Goal: Transaction & Acquisition: Register for event/course

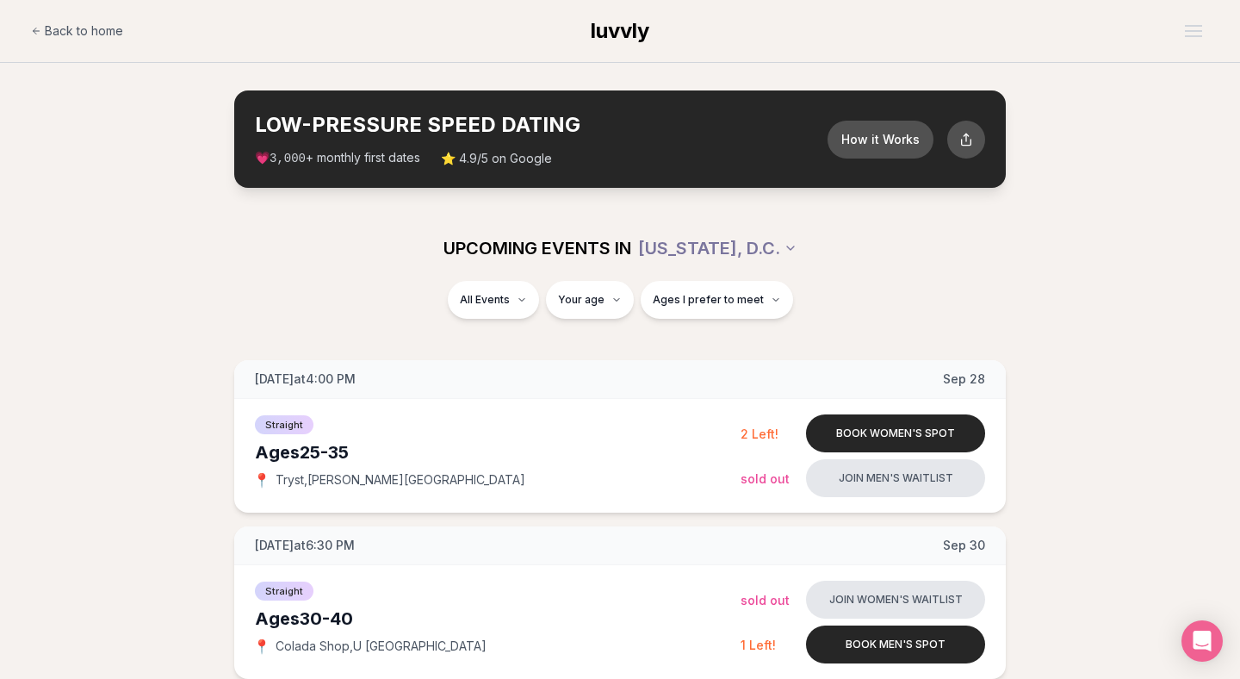
click at [879, 238] on div "UPCOMING EVENTS IN WASHINGTON, D.C." at bounding box center [620, 248] width 964 height 38
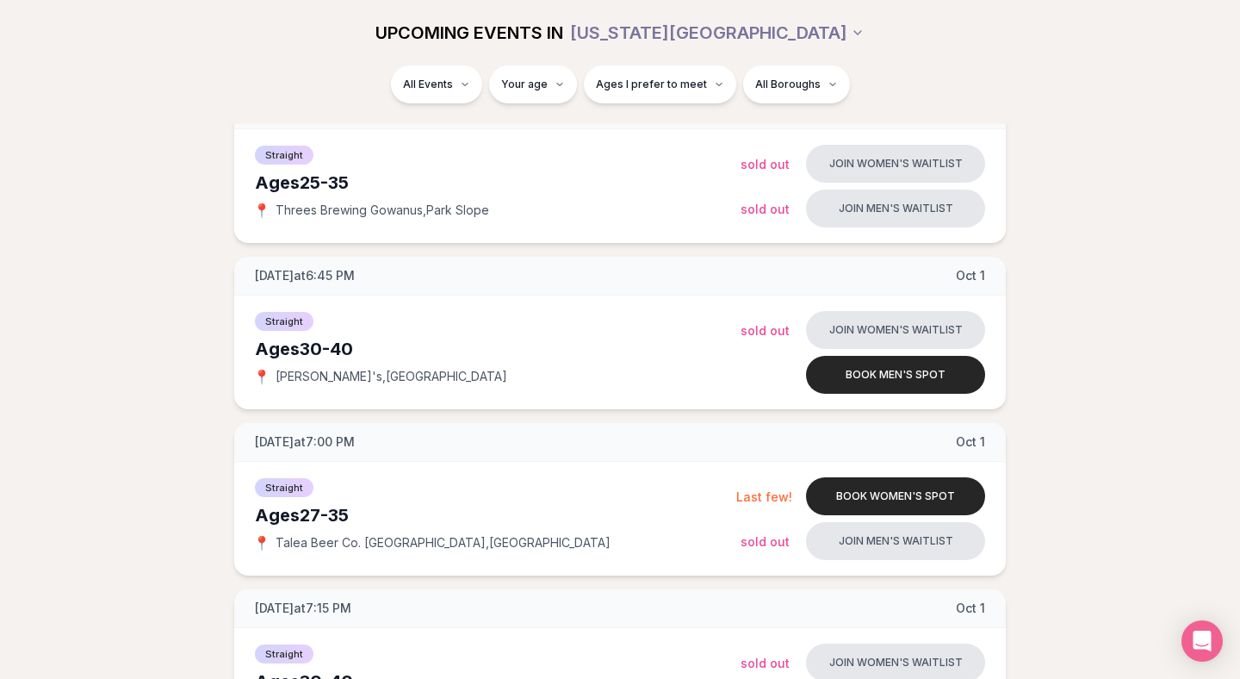
scroll to position [605, 0]
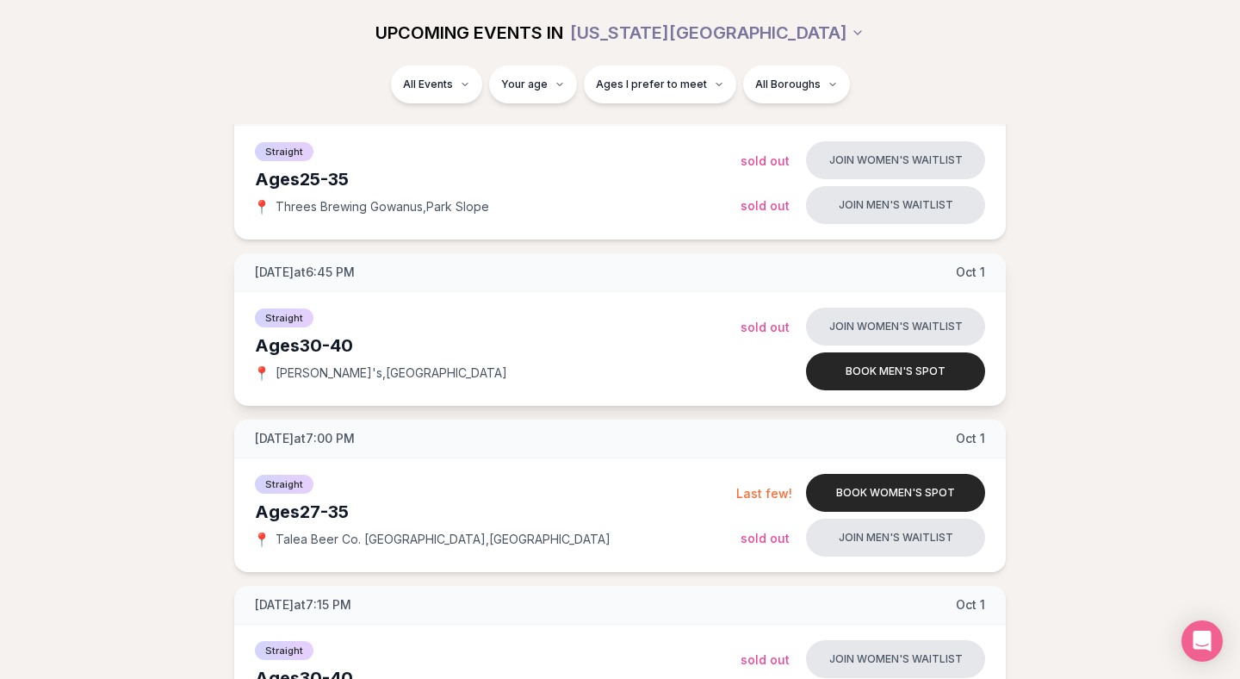
click at [355, 270] on span "[DATE] at 6:45 PM" at bounding box center [305, 271] width 100 height 17
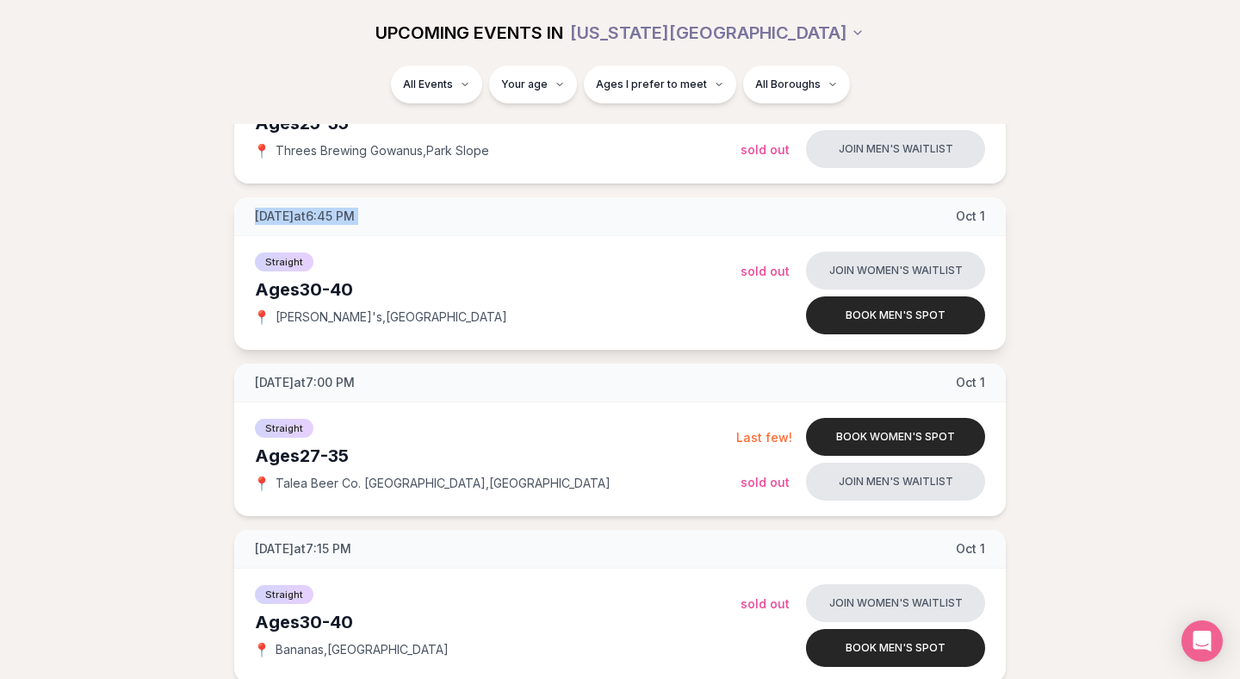
scroll to position [715, 0]
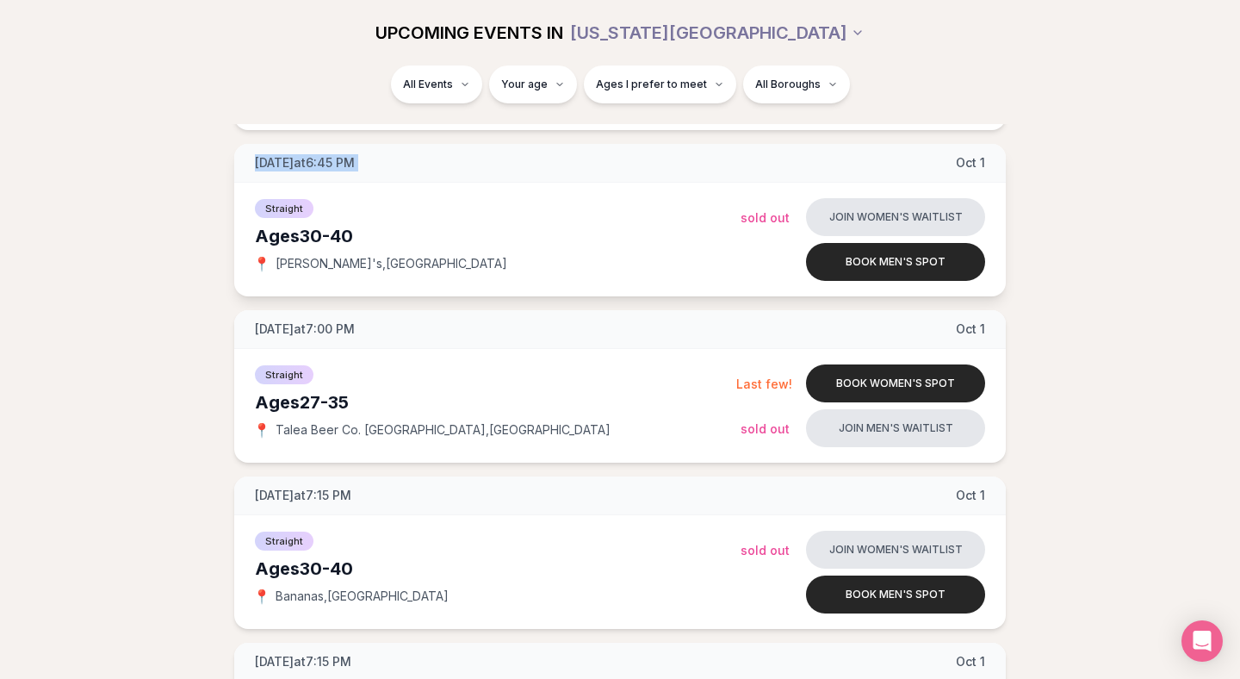
click at [327, 270] on span "[PERSON_NAME]'s , [GEOGRAPHIC_DATA]" at bounding box center [392, 263] width 232 height 17
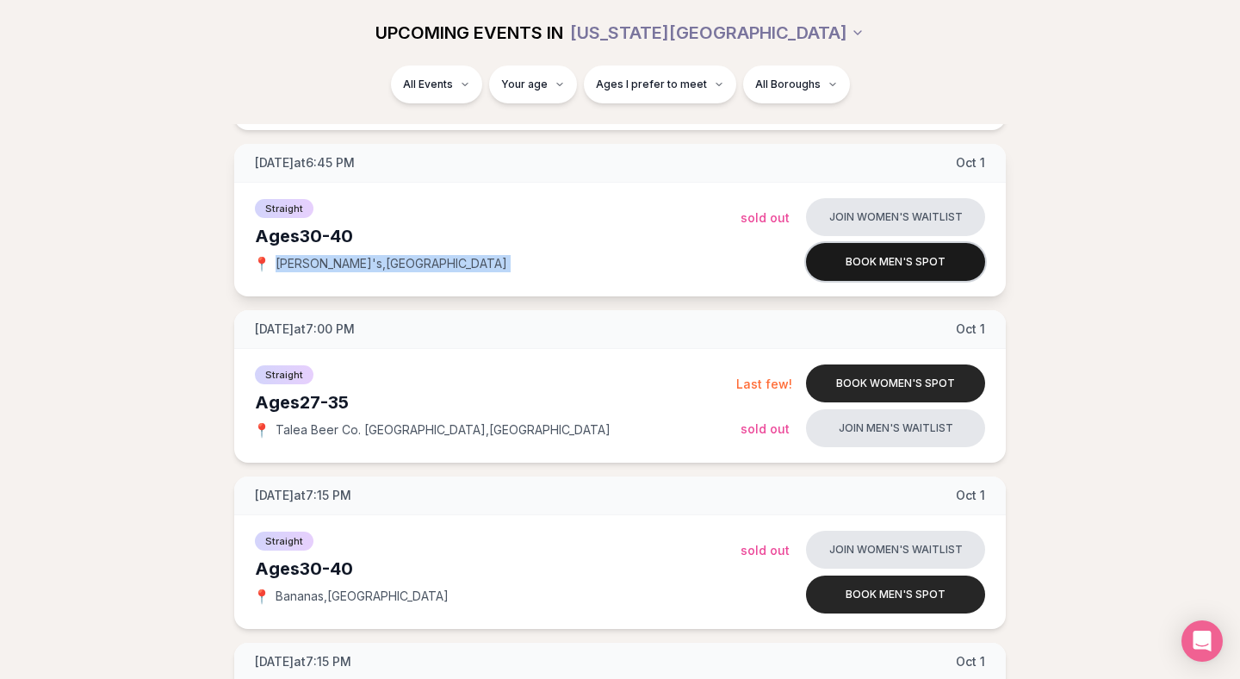
click at [862, 254] on button "Book men's spot" at bounding box center [895, 262] width 179 height 38
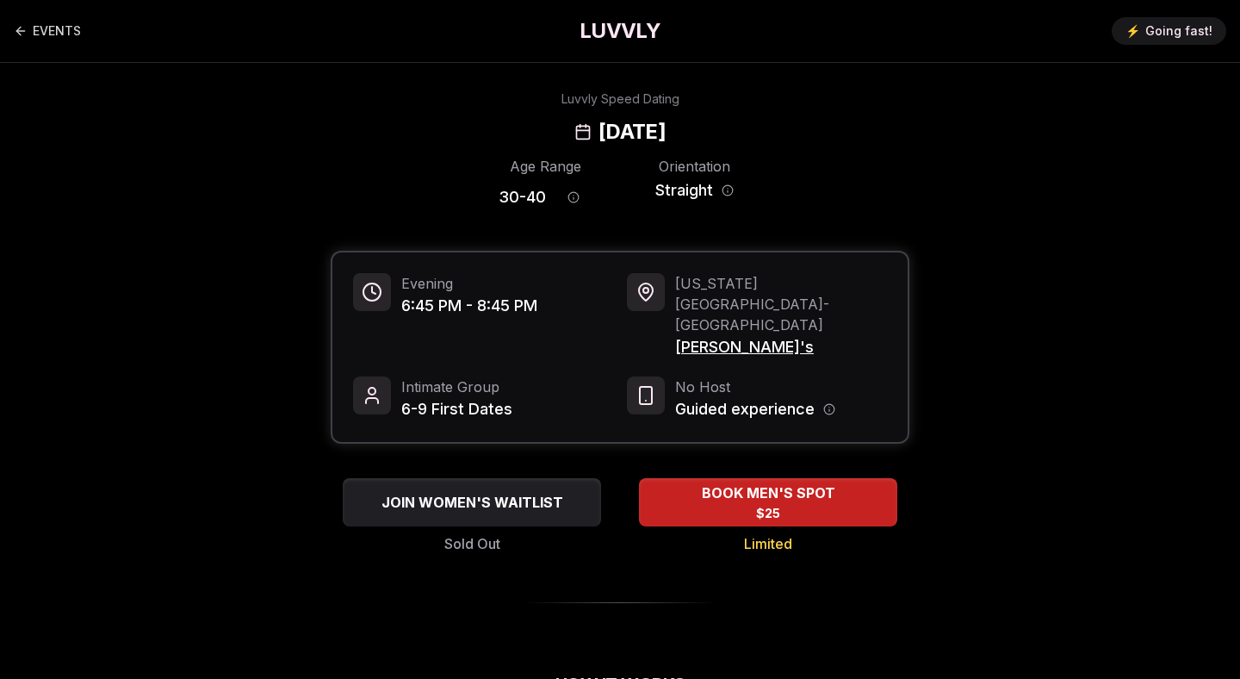
click at [728, 335] on span "[PERSON_NAME]'s" at bounding box center [781, 347] width 212 height 24
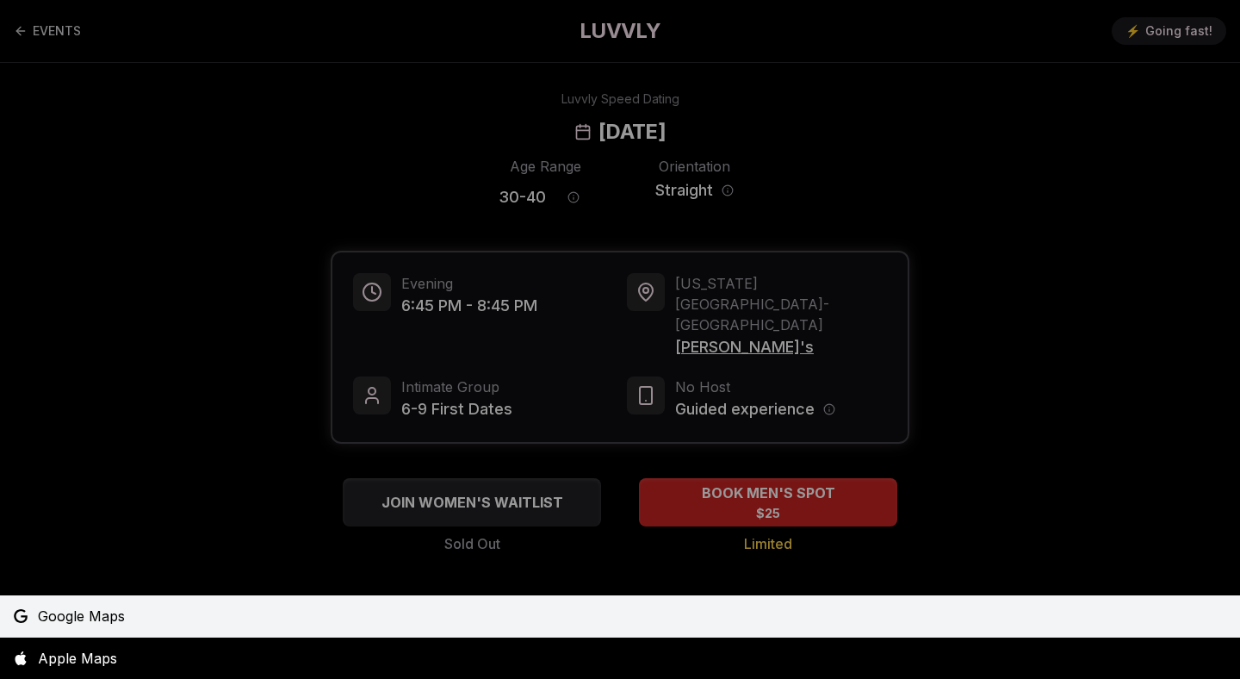
click at [95, 617] on span "Google Maps" at bounding box center [81, 615] width 87 height 21
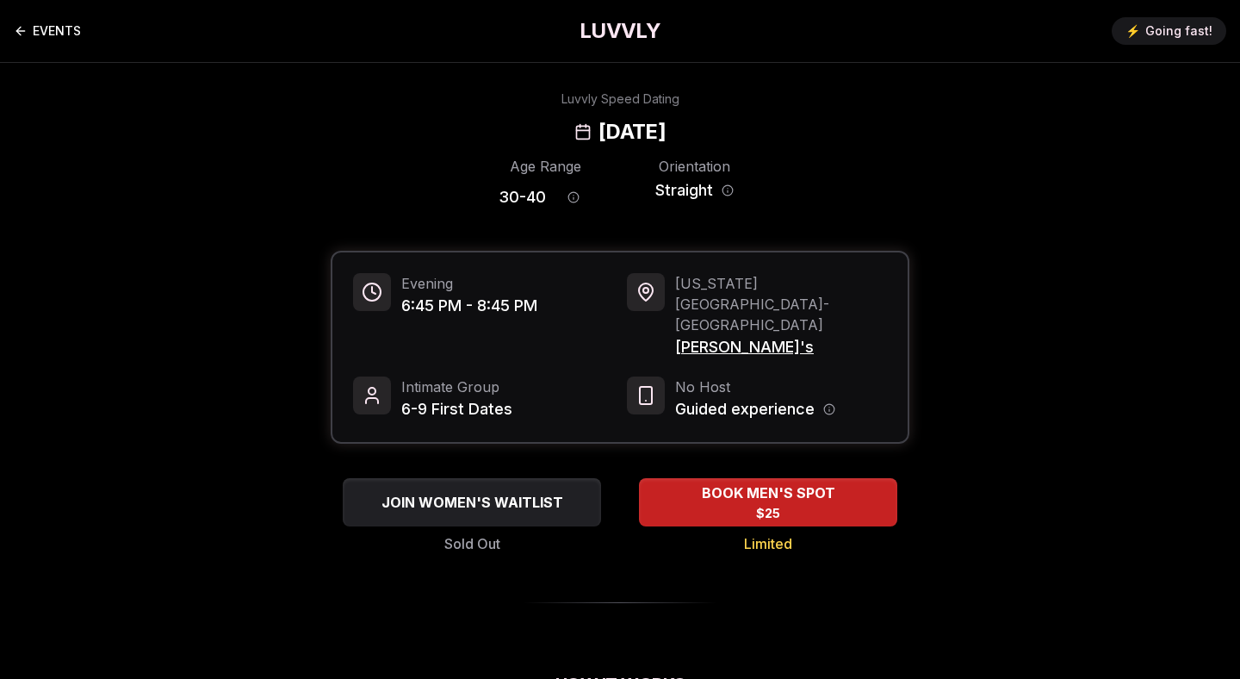
click at [42, 39] on link "EVENTS" at bounding box center [47, 31] width 67 height 34
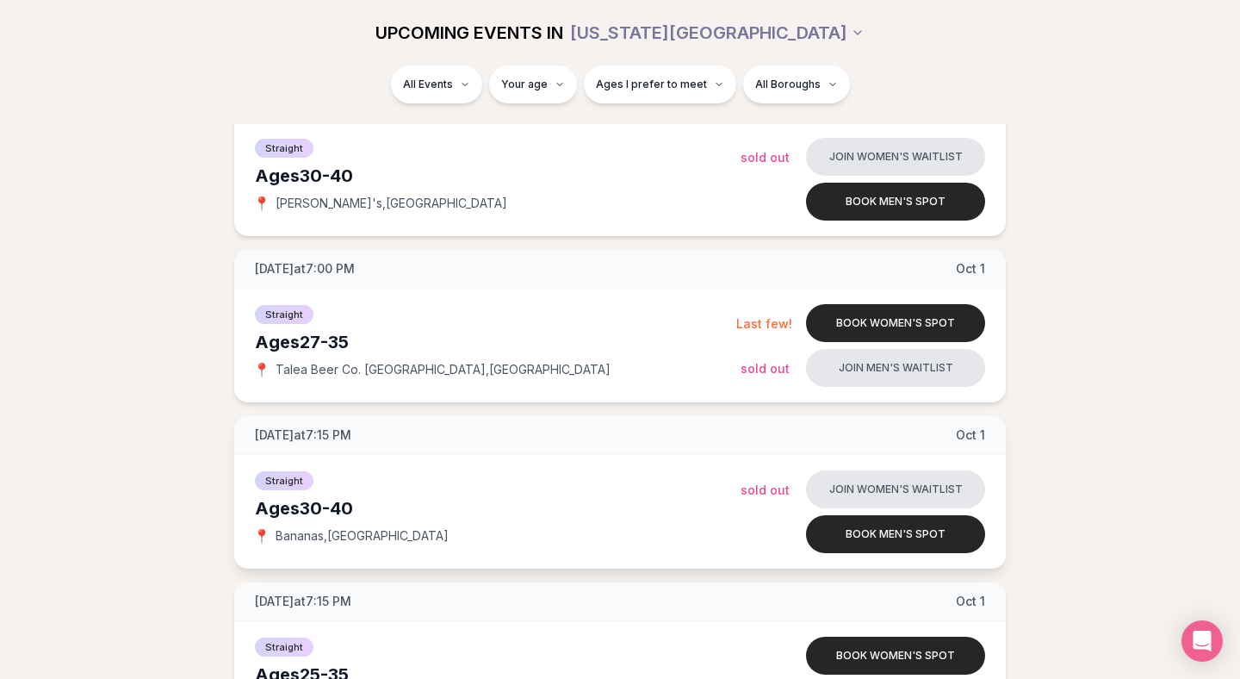
scroll to position [786, 0]
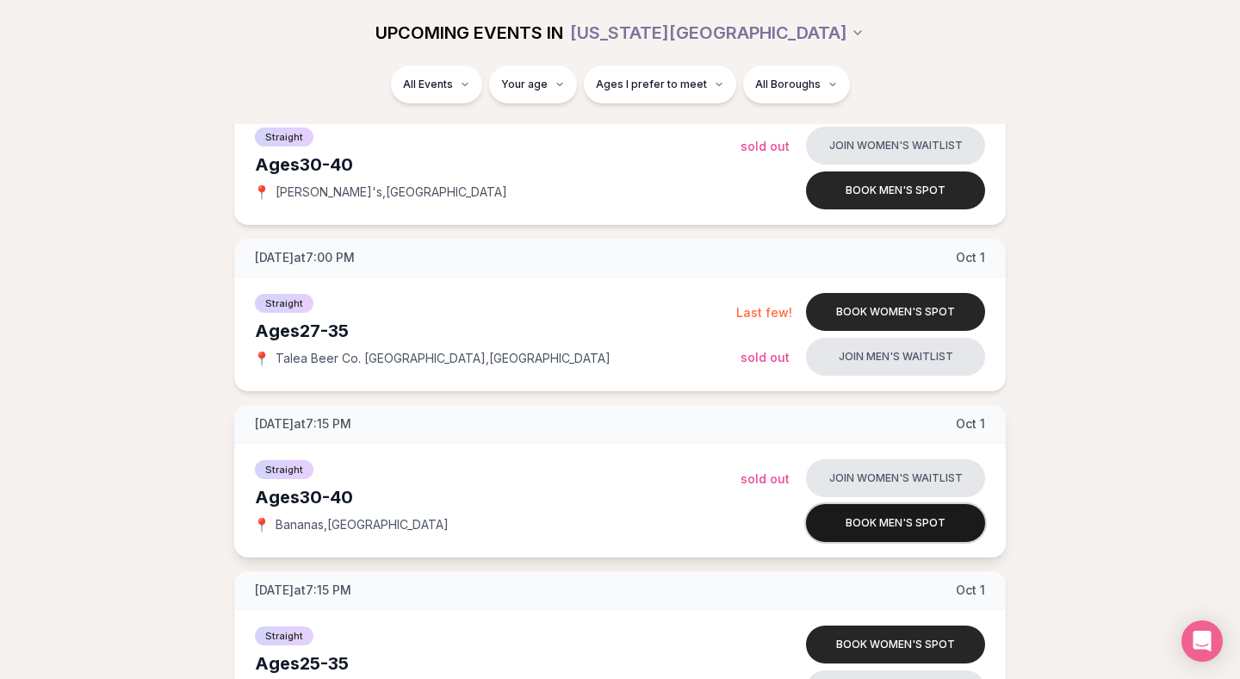
click at [874, 525] on button "Book men's spot" at bounding box center [895, 523] width 179 height 38
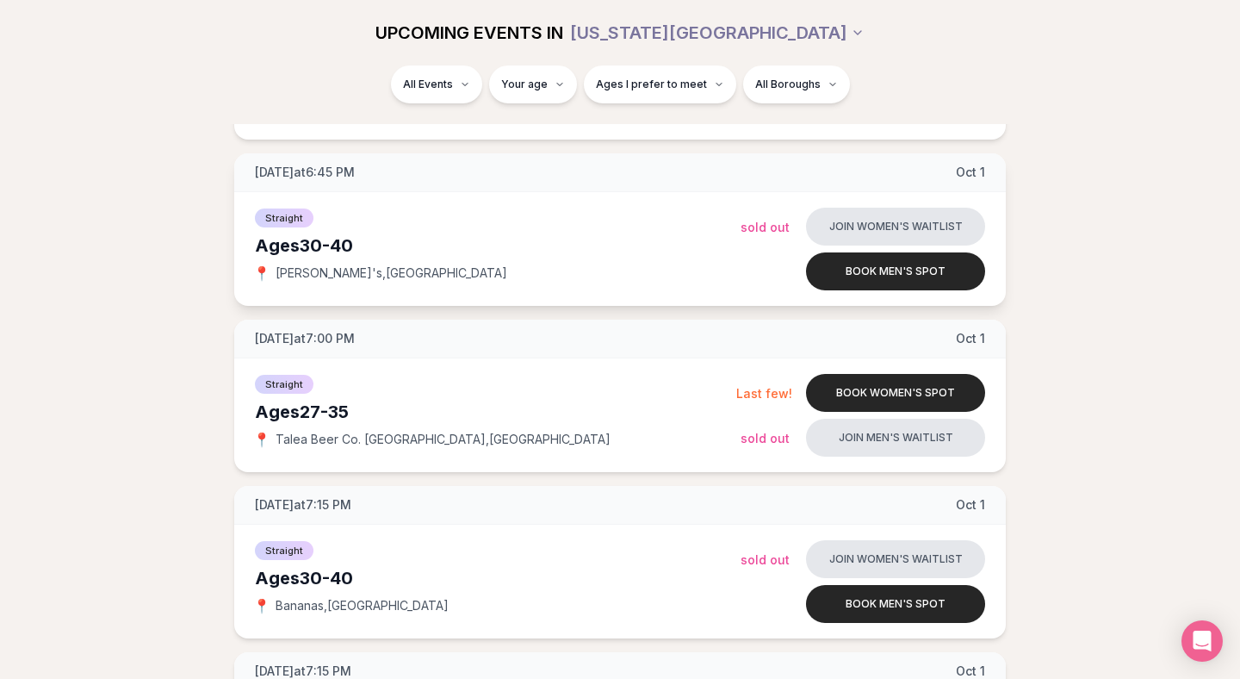
scroll to position [726, 0]
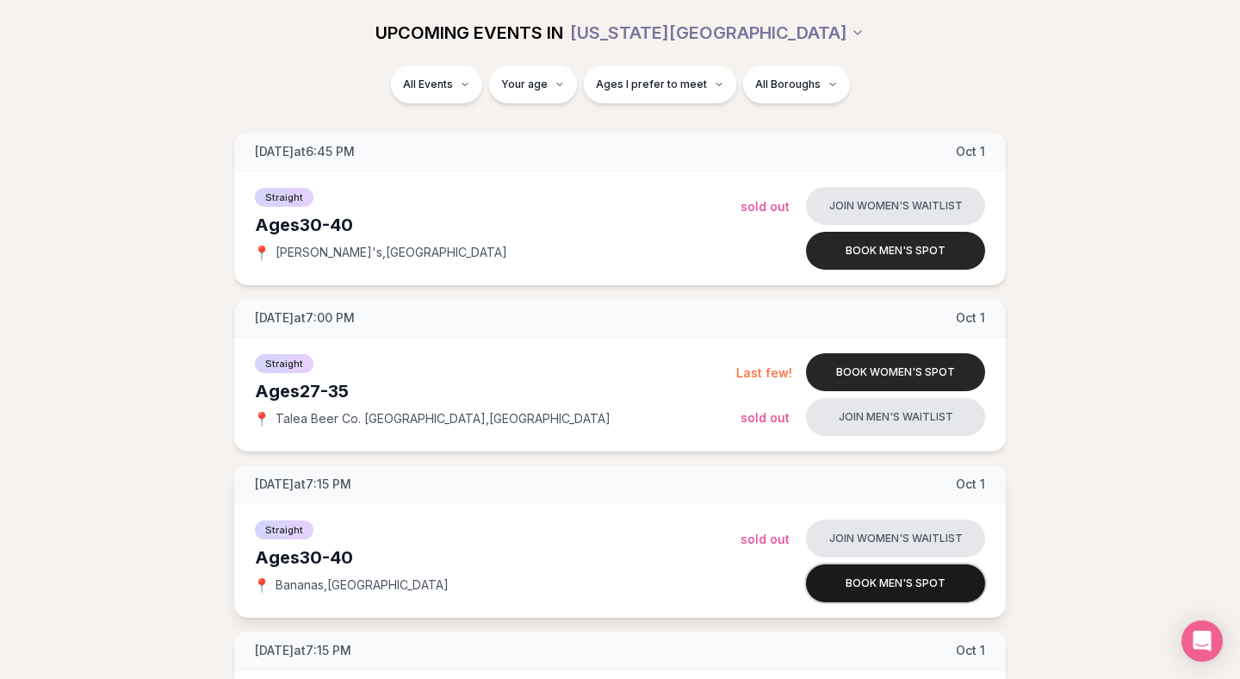
click at [852, 588] on button "Book men's spot" at bounding box center [895, 583] width 179 height 38
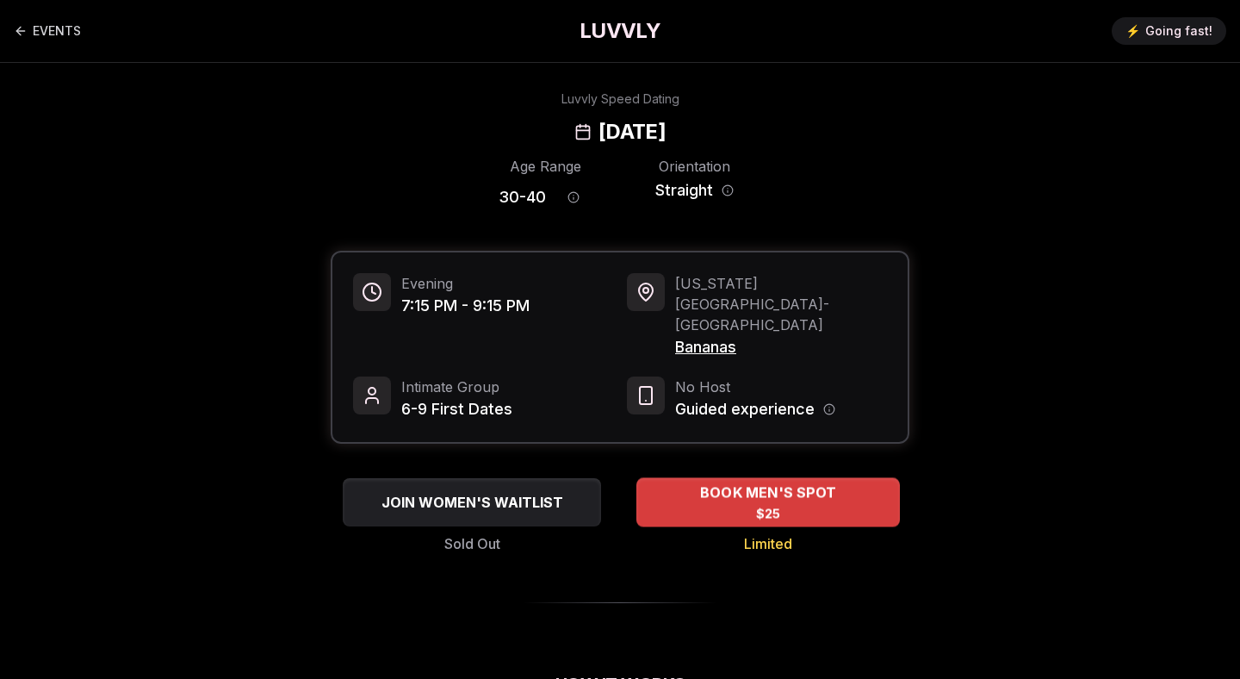
click at [759, 505] on span "$25" at bounding box center [768, 513] width 25 height 17
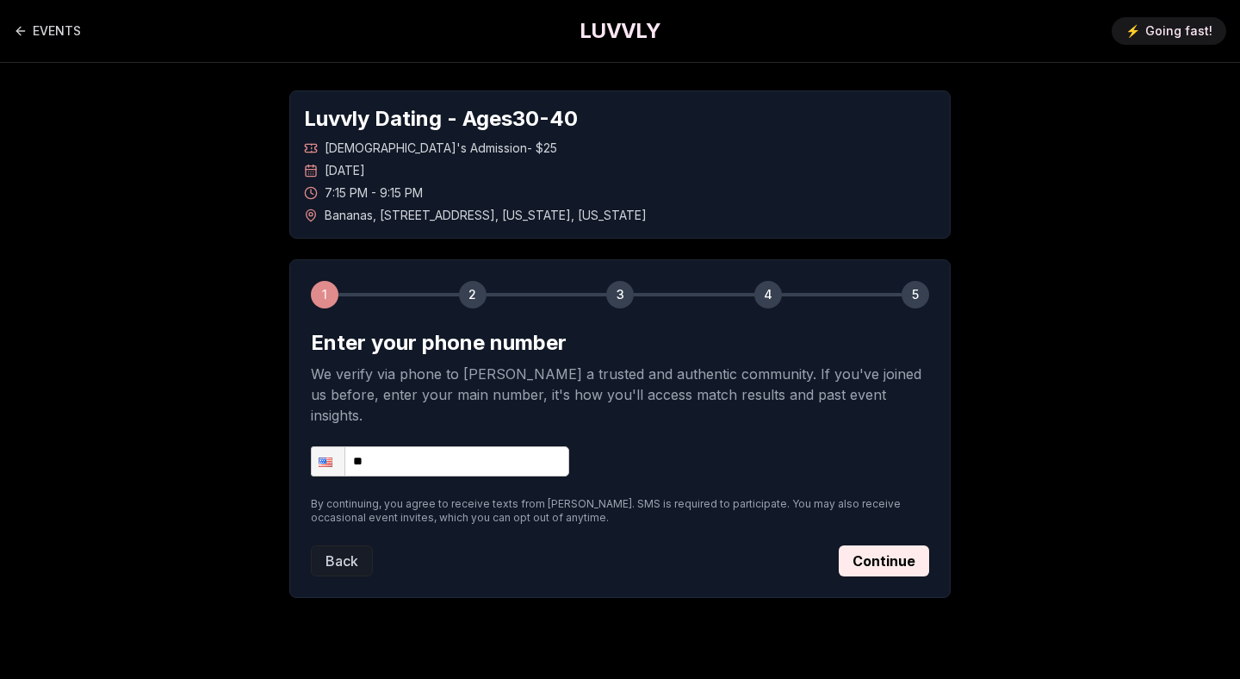
click at [485, 446] on input "**" at bounding box center [440, 461] width 258 height 30
type input "**********"
click at [885, 545] on button "Continue" at bounding box center [884, 560] width 90 height 31
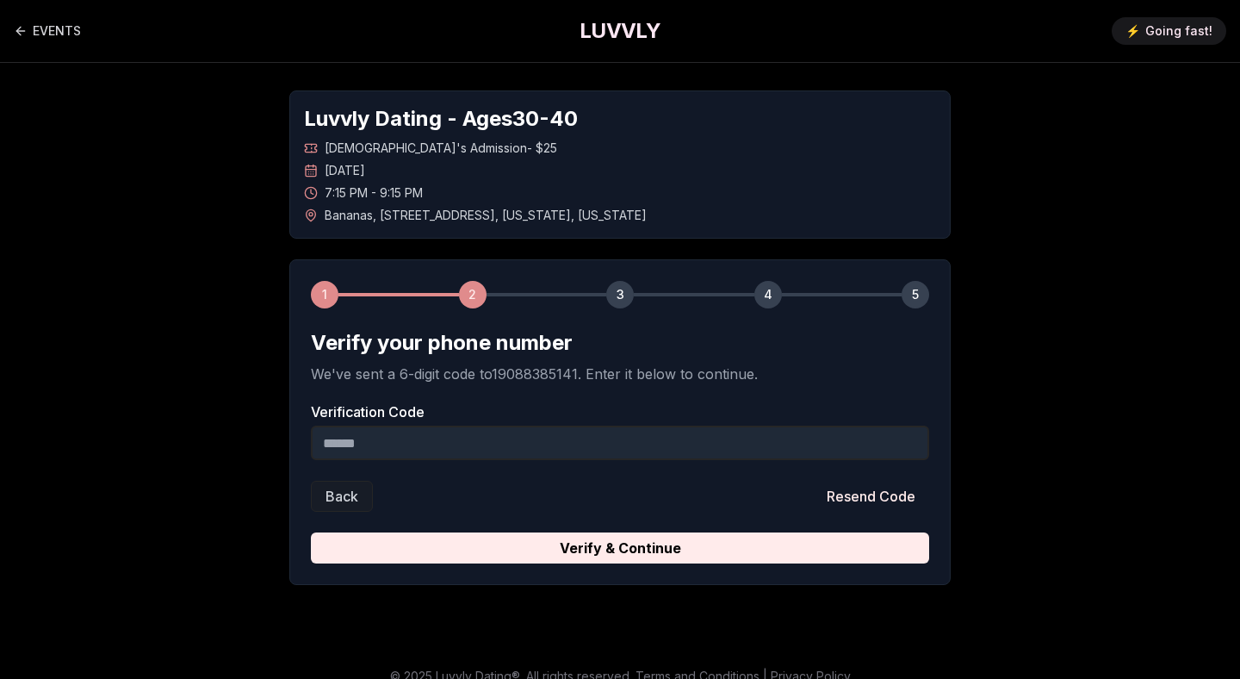
click at [577, 443] on input "Verification Code" at bounding box center [620, 442] width 618 height 34
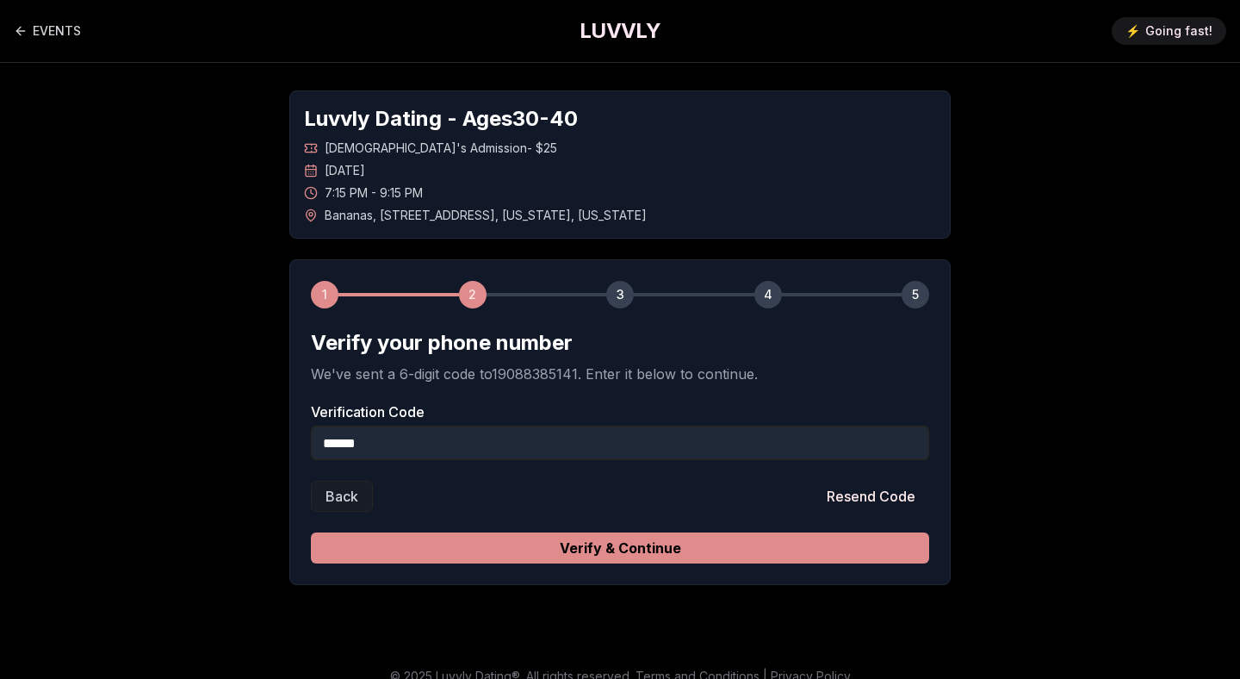
type input "******"
click at [542, 551] on button "Verify & Continue" at bounding box center [620, 547] width 618 height 31
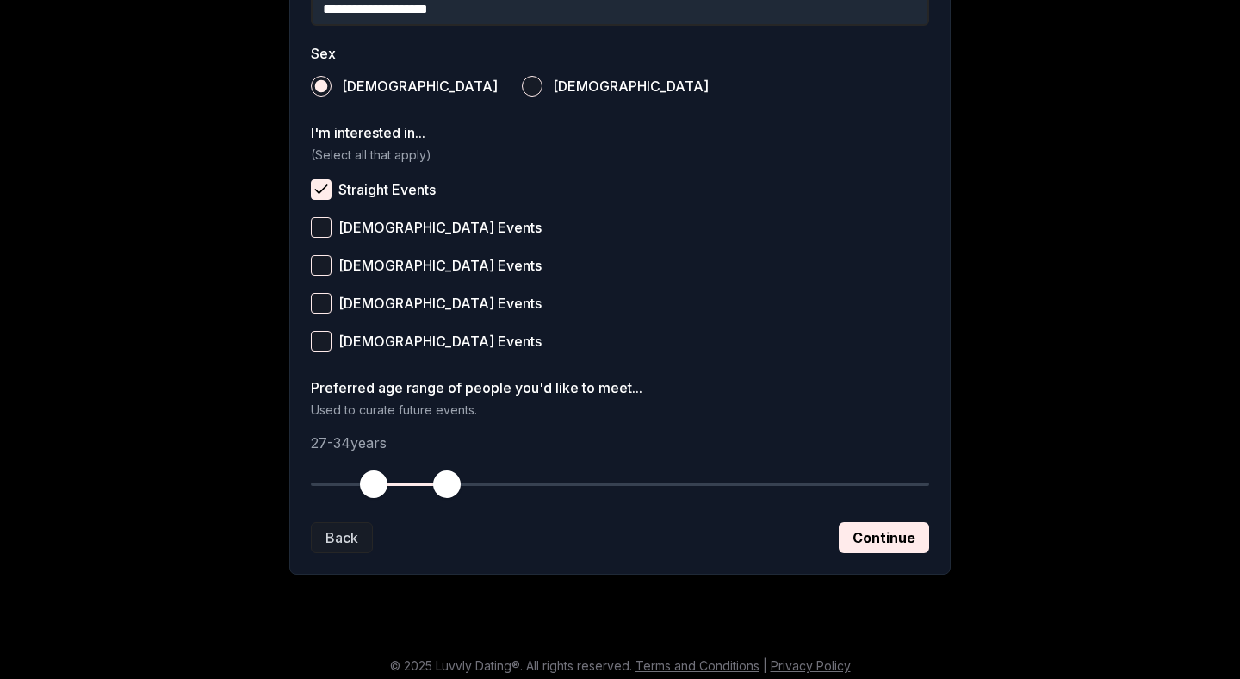
scroll to position [619, 0]
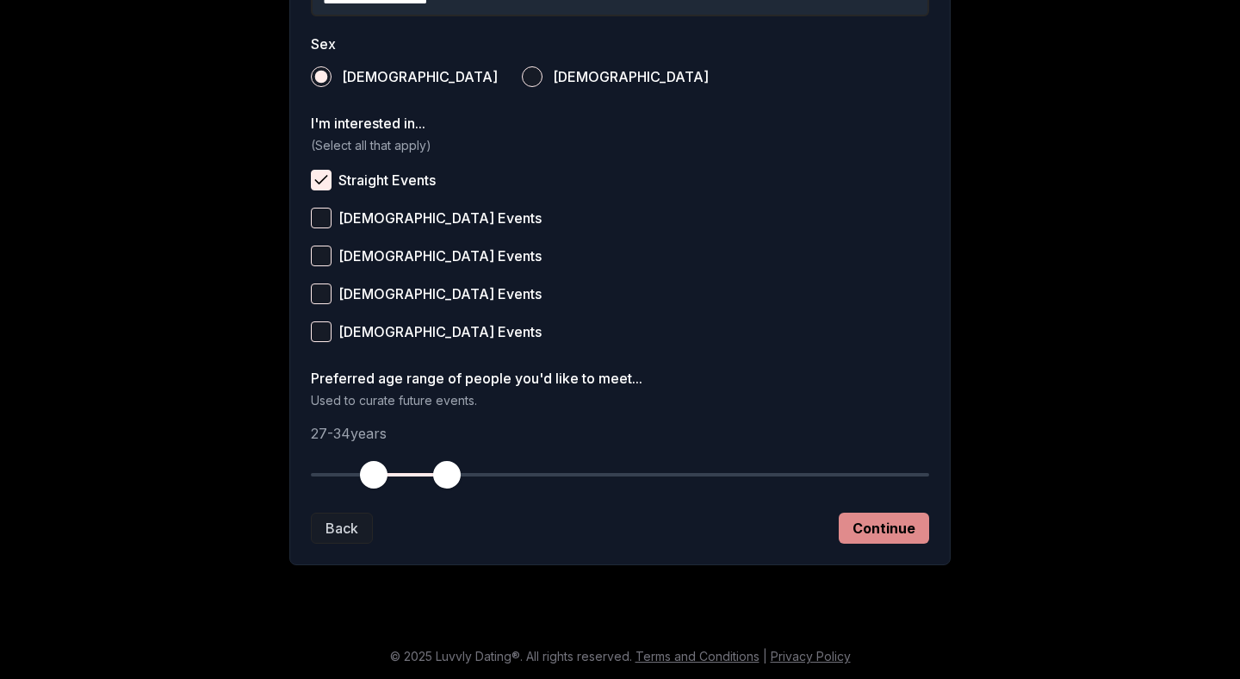
click at [888, 527] on button "Continue" at bounding box center [884, 527] width 90 height 31
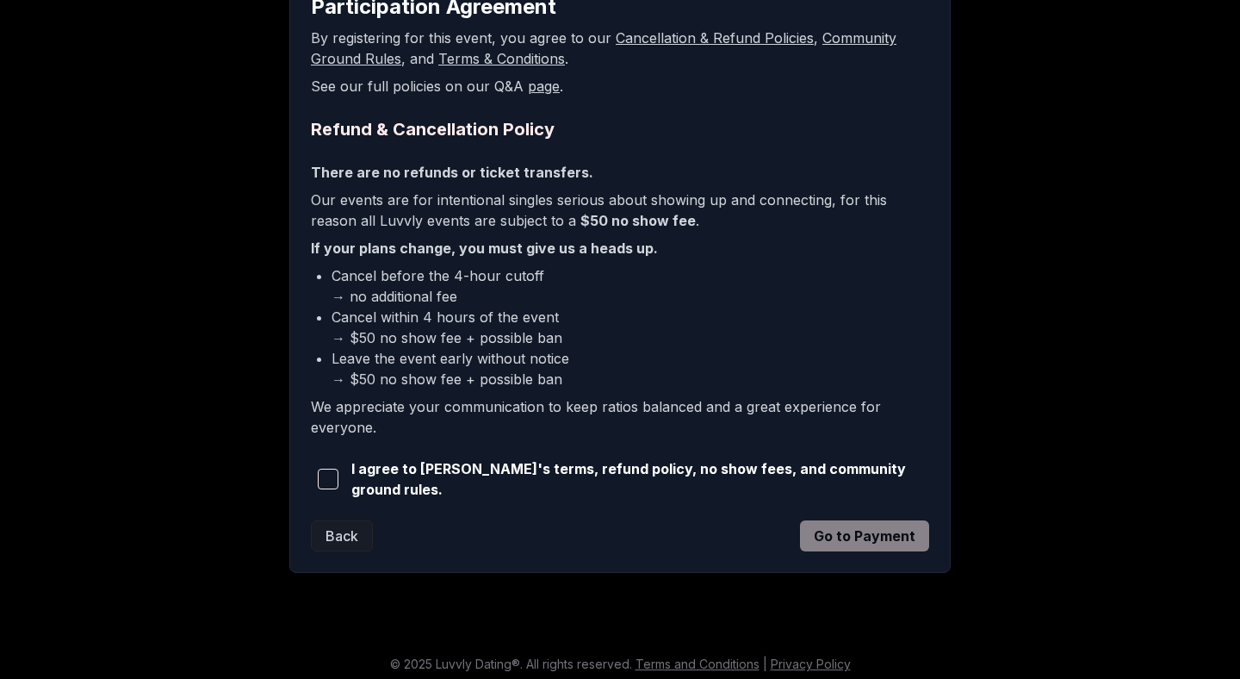
scroll to position [340, 0]
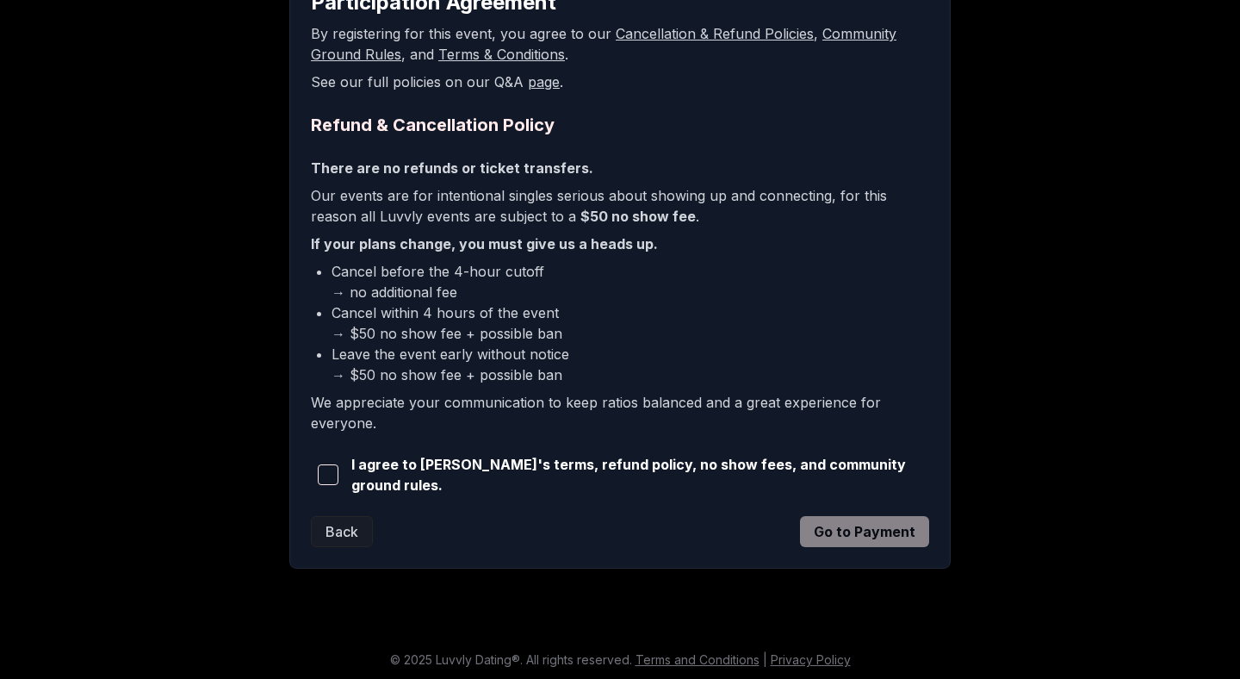
click at [318, 470] on button "button" at bounding box center [328, 475] width 34 height 38
click at [864, 531] on button "Go to Payment" at bounding box center [864, 531] width 129 height 31
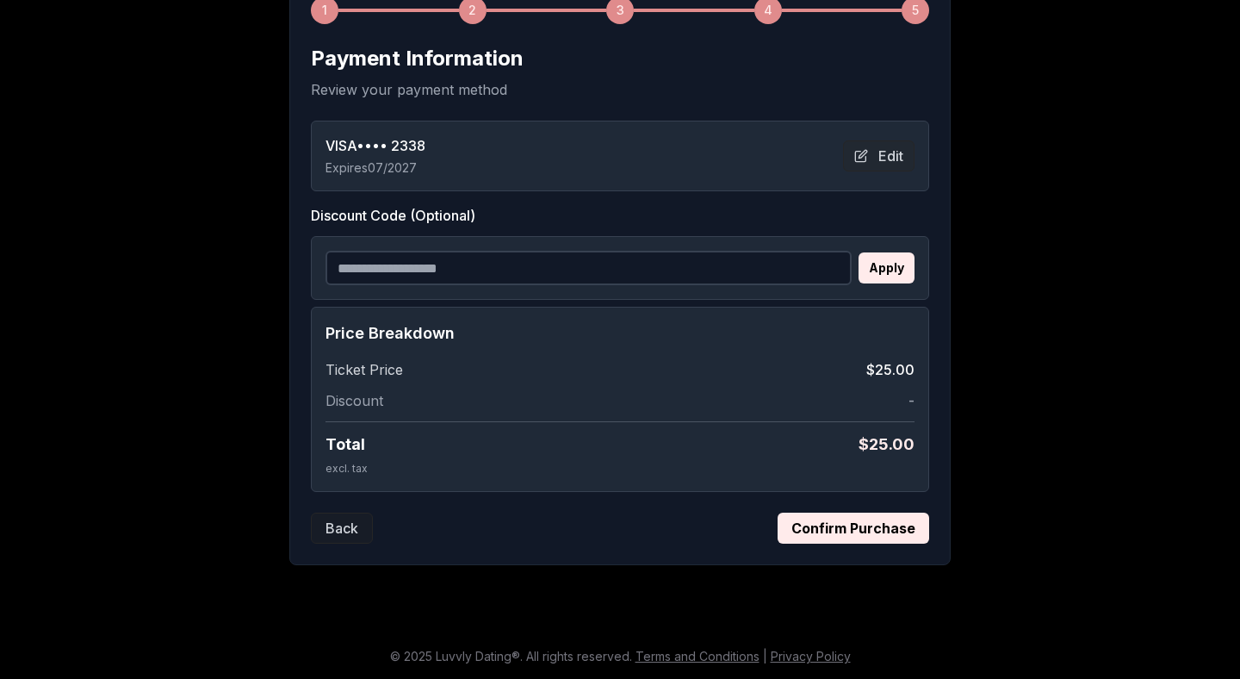
scroll to position [284, 0]
click at [870, 524] on button "Confirm Purchase" at bounding box center [854, 527] width 152 height 31
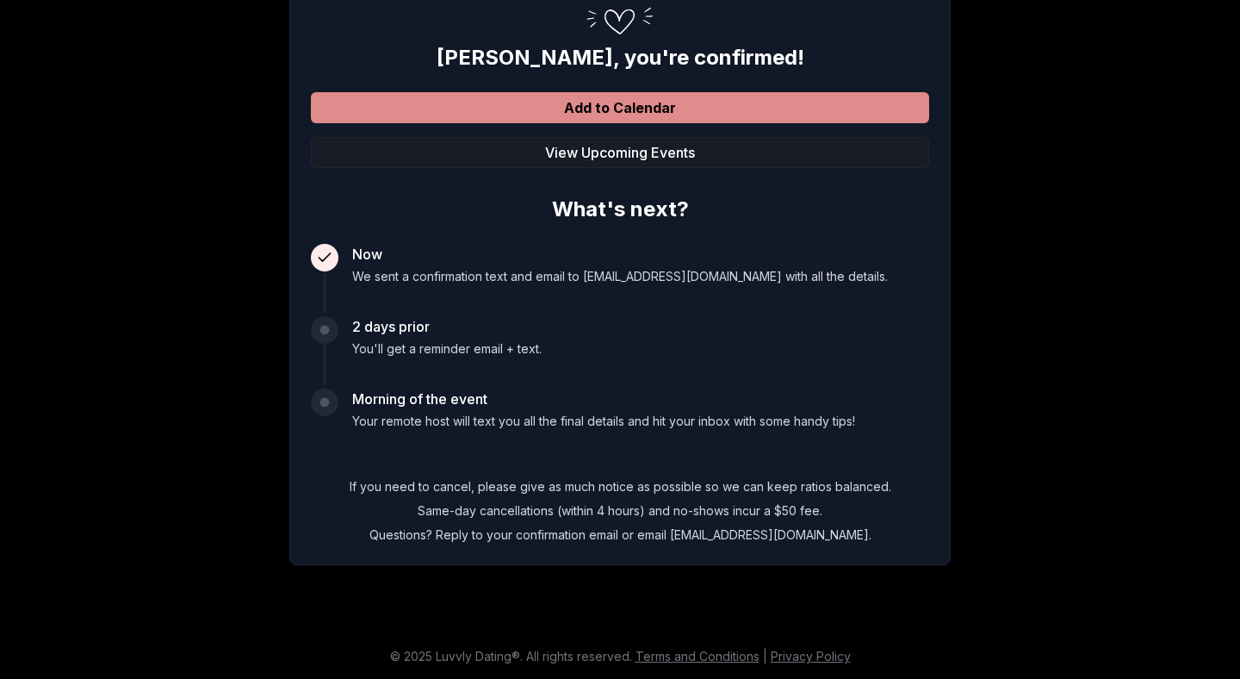
click at [706, 103] on button "Add to Calendar" at bounding box center [620, 107] width 618 height 31
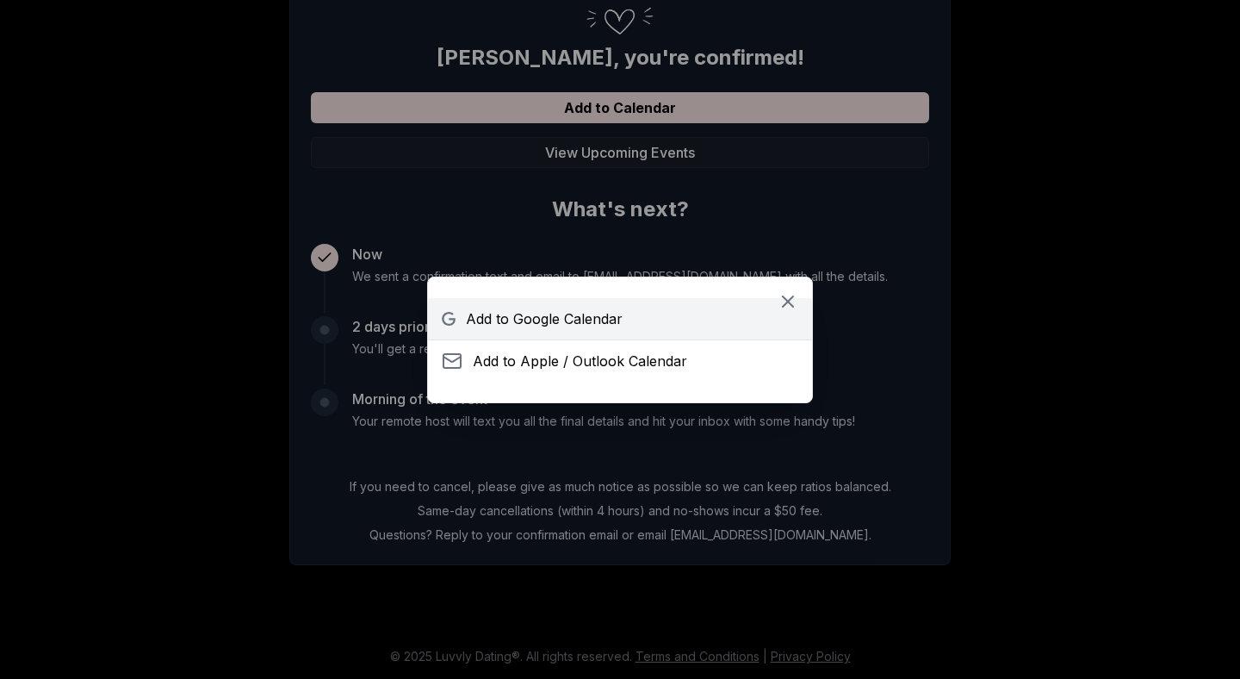
click at [685, 315] on link "Add to Google Calendar" at bounding box center [620, 318] width 384 height 41
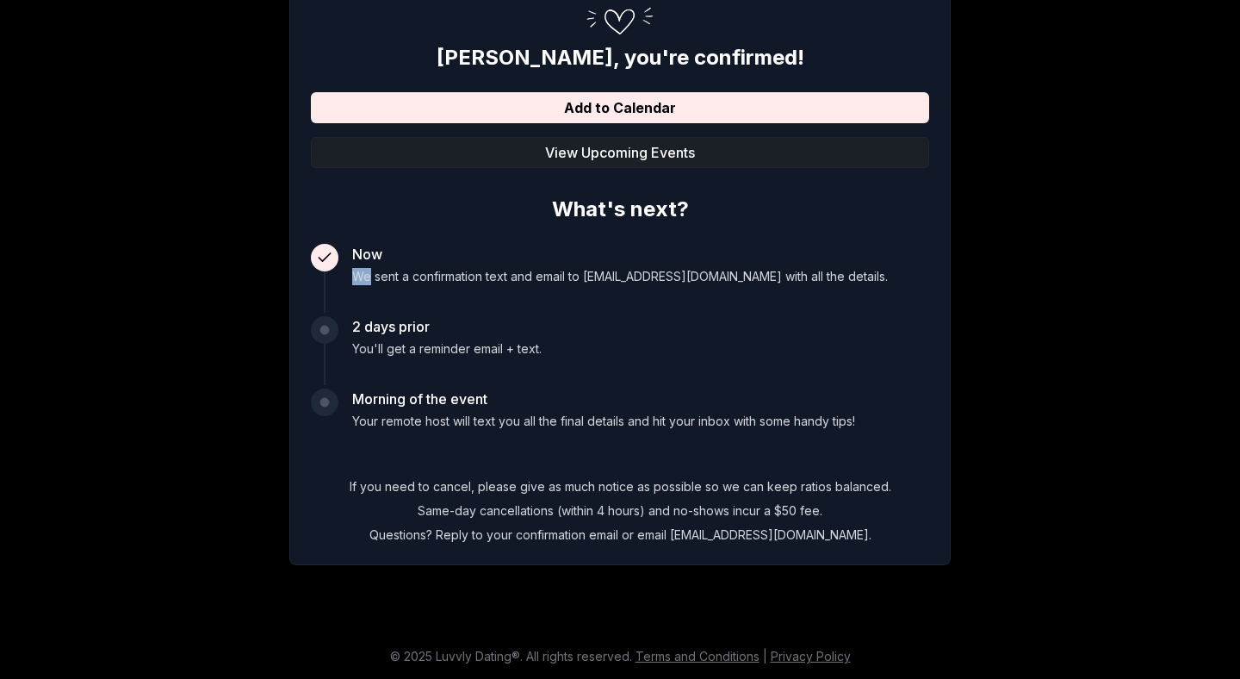
click at [567, 159] on button "View Upcoming Events" at bounding box center [620, 152] width 618 height 31
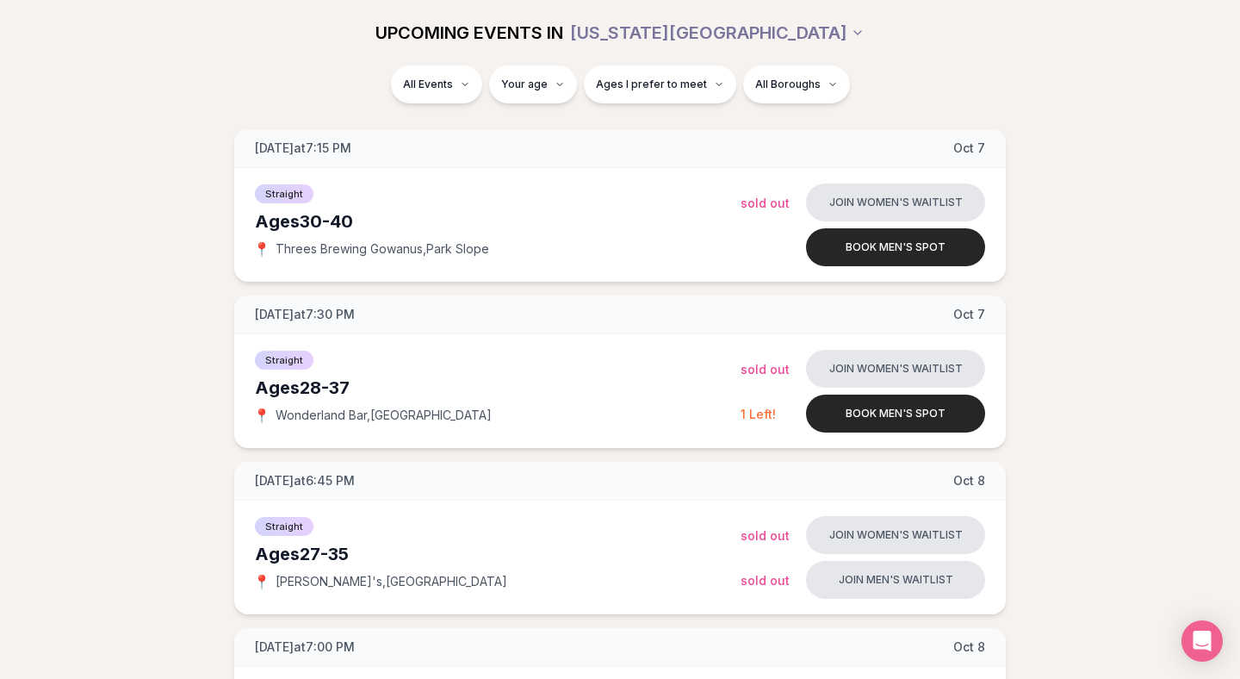
scroll to position [1729, 0]
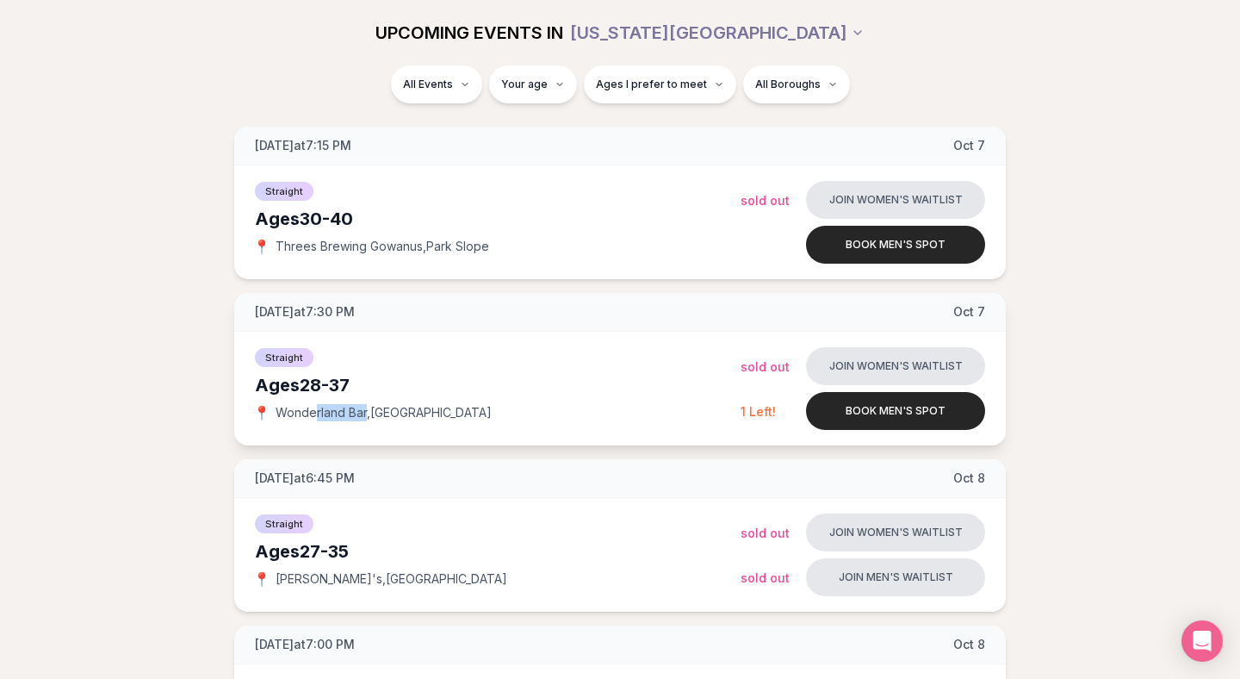
drag, startPoint x: 368, startPoint y: 416, endPoint x: 317, endPoint y: 414, distance: 50.8
click at [317, 414] on span "[GEOGRAPHIC_DATA] , [GEOGRAPHIC_DATA]" at bounding box center [384, 412] width 216 height 17
drag, startPoint x: 278, startPoint y: 414, endPoint x: 365, endPoint y: 413, distance: 87.0
click at [365, 413] on span "[GEOGRAPHIC_DATA] , [GEOGRAPHIC_DATA]" at bounding box center [384, 412] width 216 height 17
copy span "Wonderland Bar"
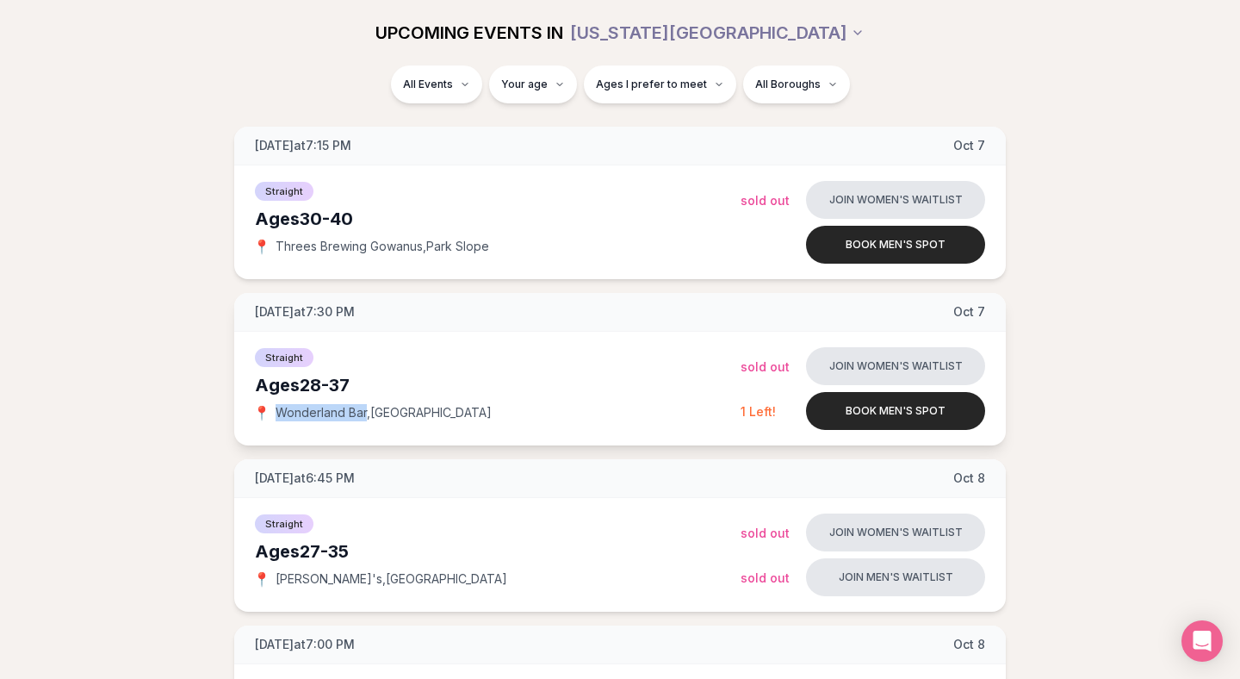
copy span "Wonderland Bar"
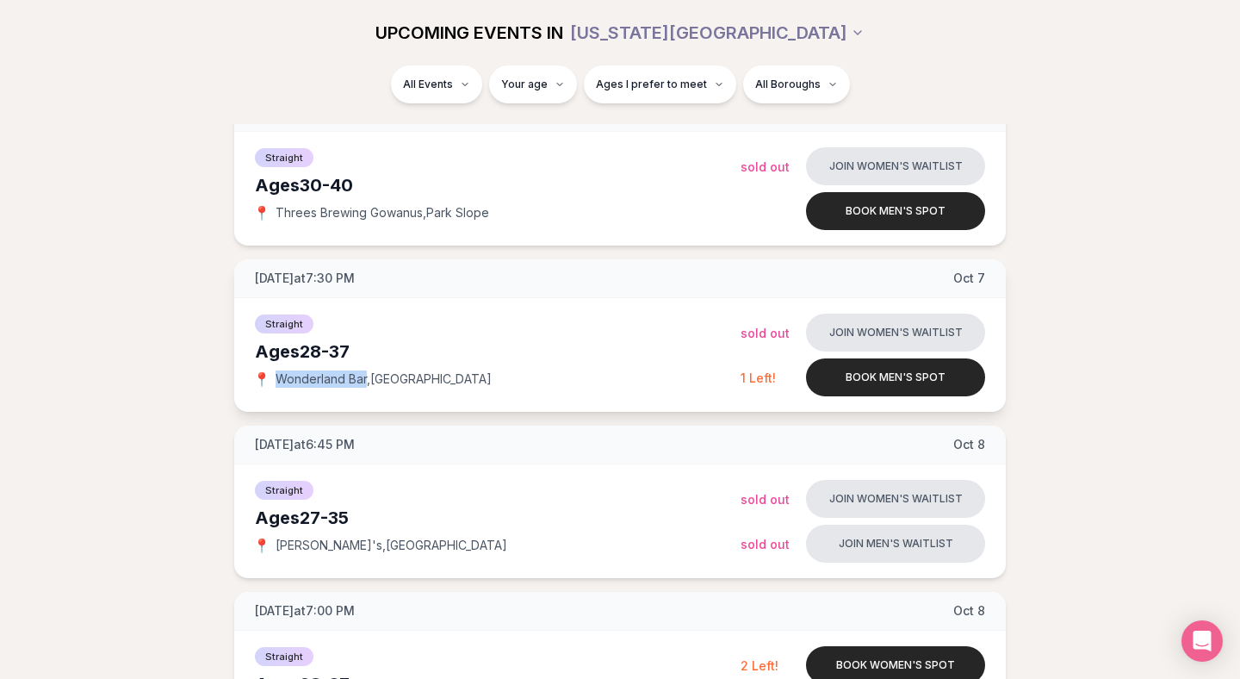
click at [474, 344] on div "Ages [DEMOGRAPHIC_DATA]" at bounding box center [498, 351] width 486 height 24
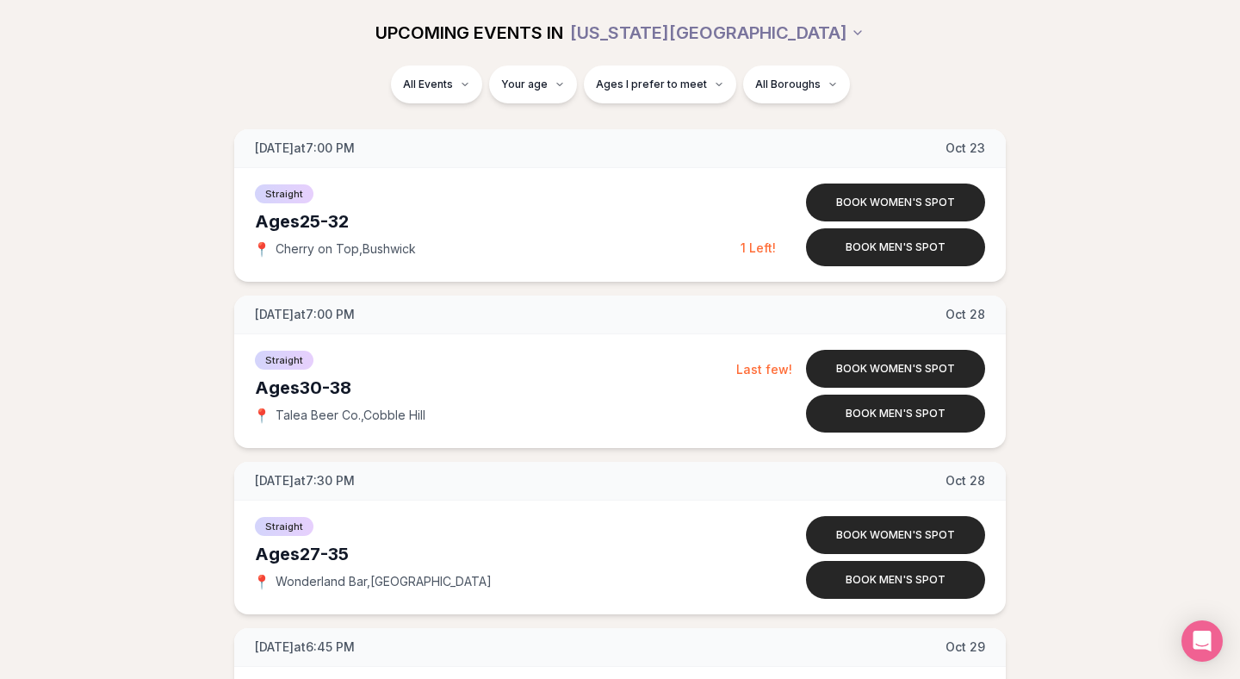
scroll to position [5554, 0]
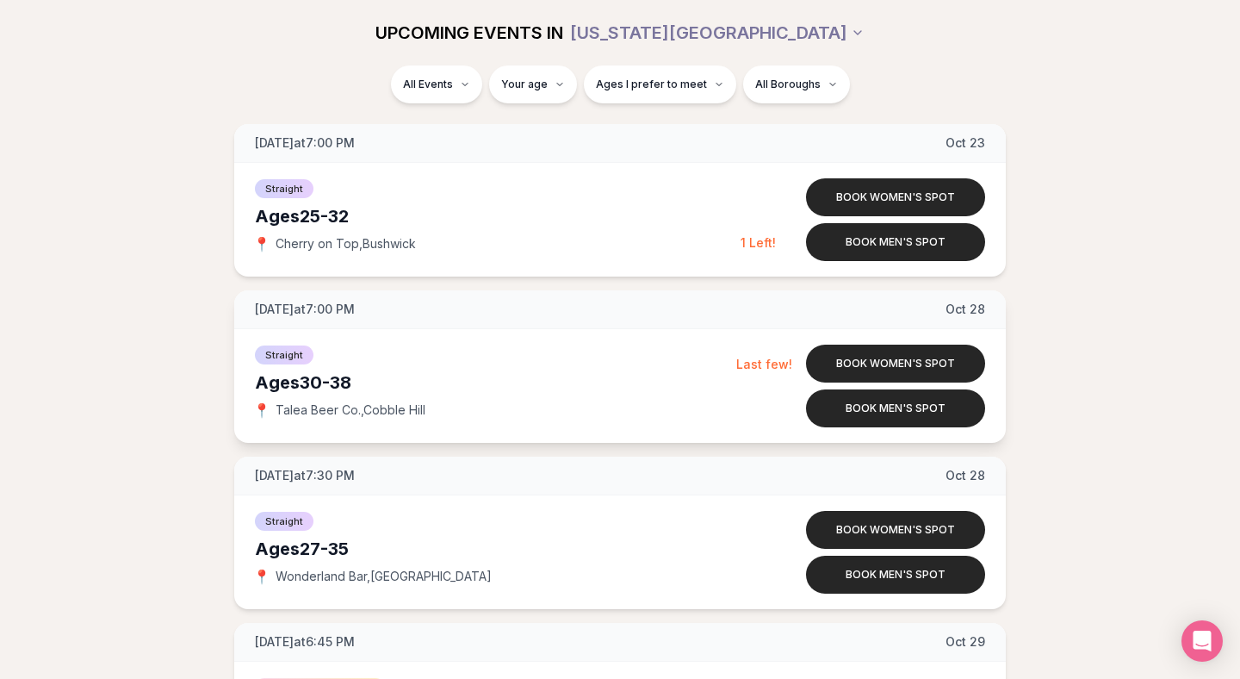
click at [355, 308] on span "[DATE] at 7:00 PM" at bounding box center [305, 309] width 100 height 17
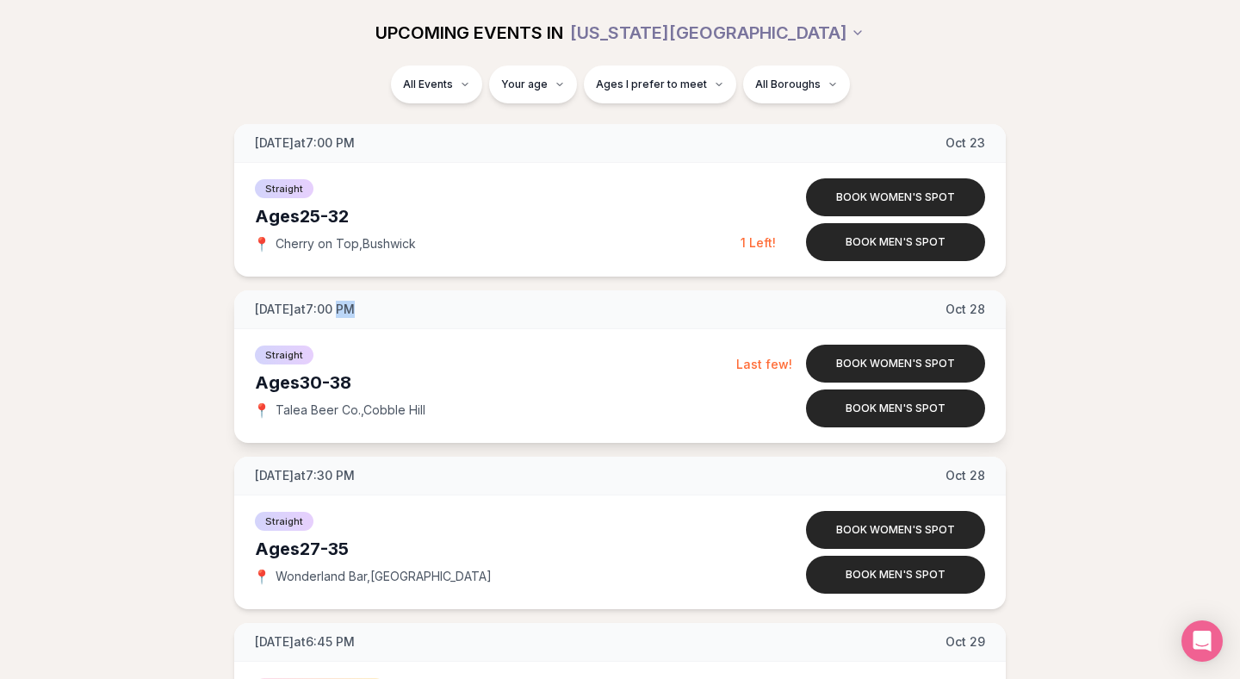
click at [355, 308] on span "[DATE] at 7:00 PM" at bounding box center [305, 309] width 100 height 17
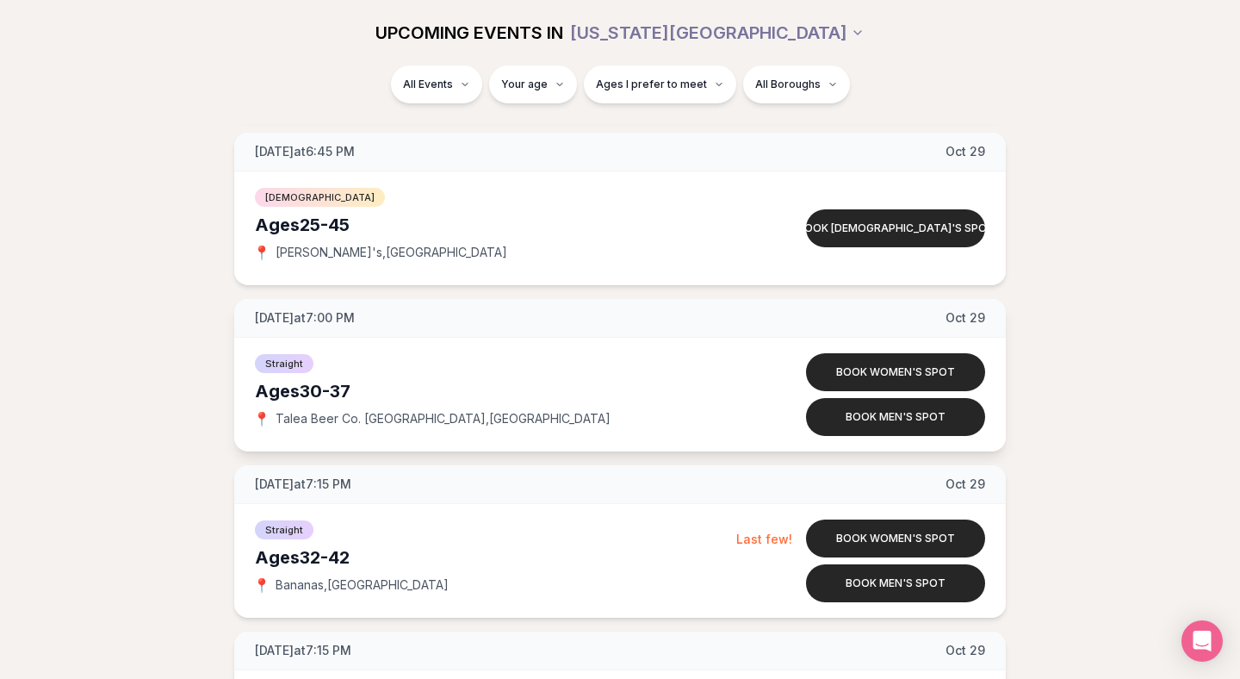
scroll to position [6045, 0]
click at [355, 319] on span "[DATE] at 7:00 PM" at bounding box center [305, 316] width 100 height 17
click at [375, 302] on div "[DATE] at 7:00 PM [DATE]" at bounding box center [620, 317] width 772 height 39
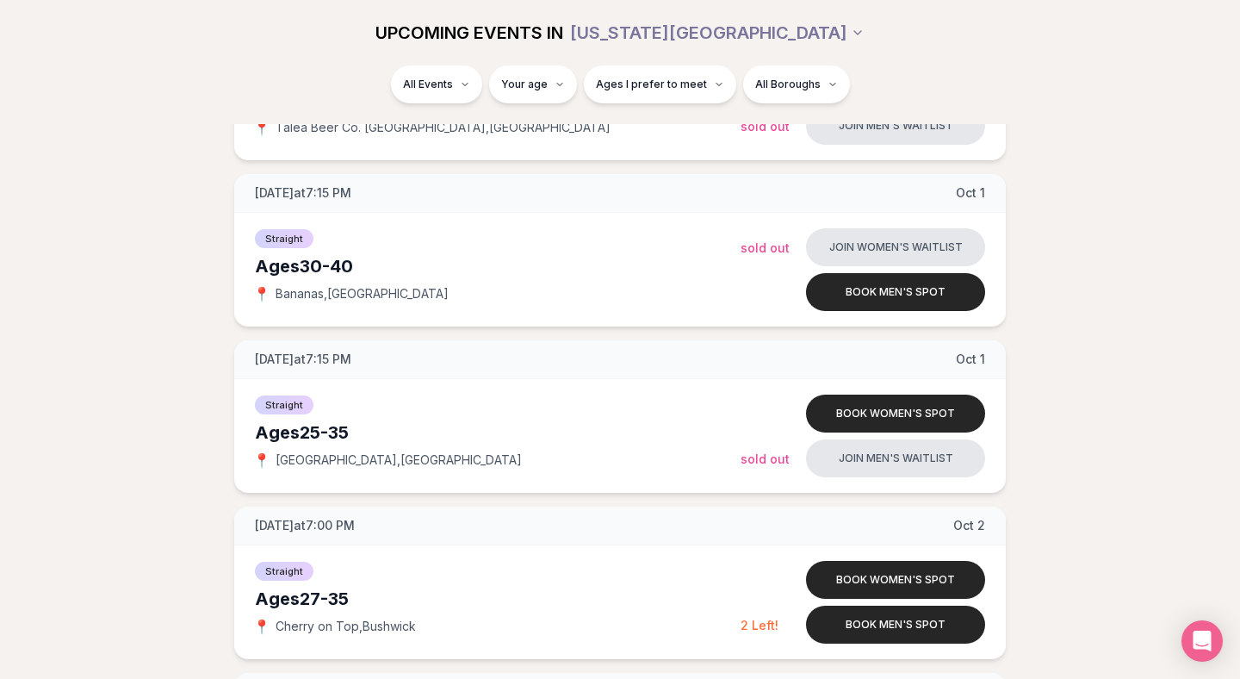
scroll to position [1022, 0]
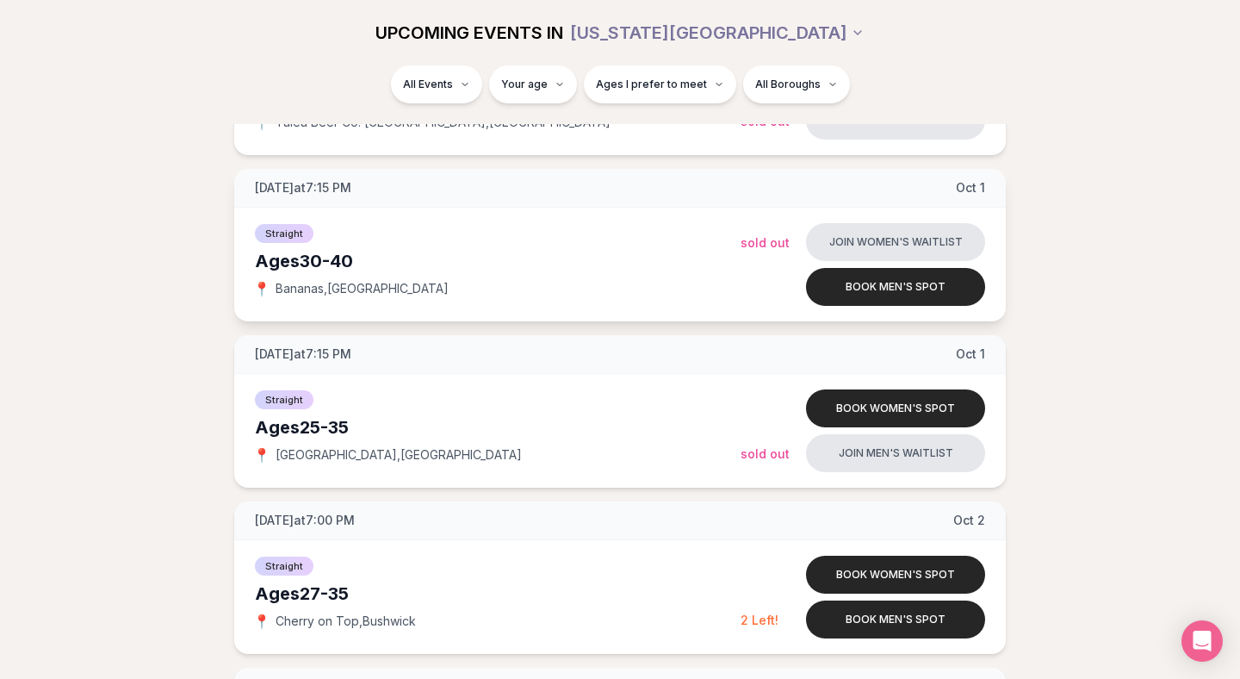
click at [647, 199] on div "[DATE] at 7:15 PM [DATE]" at bounding box center [620, 188] width 772 height 39
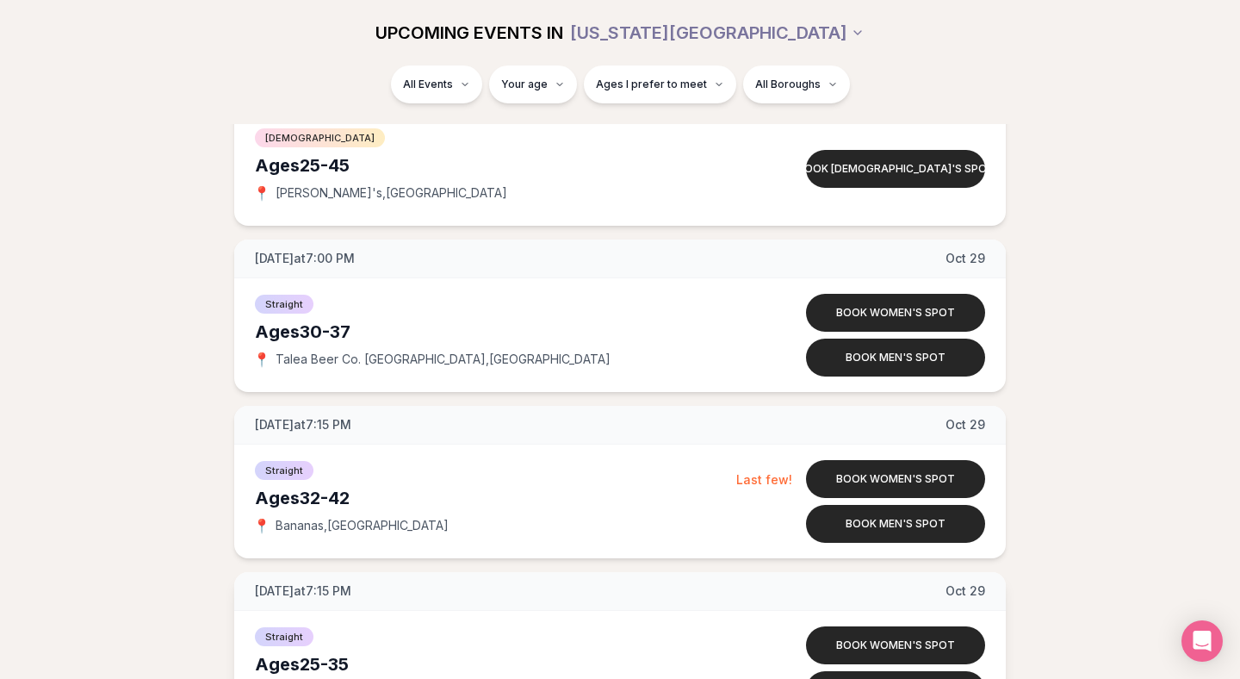
scroll to position [6083, 0]
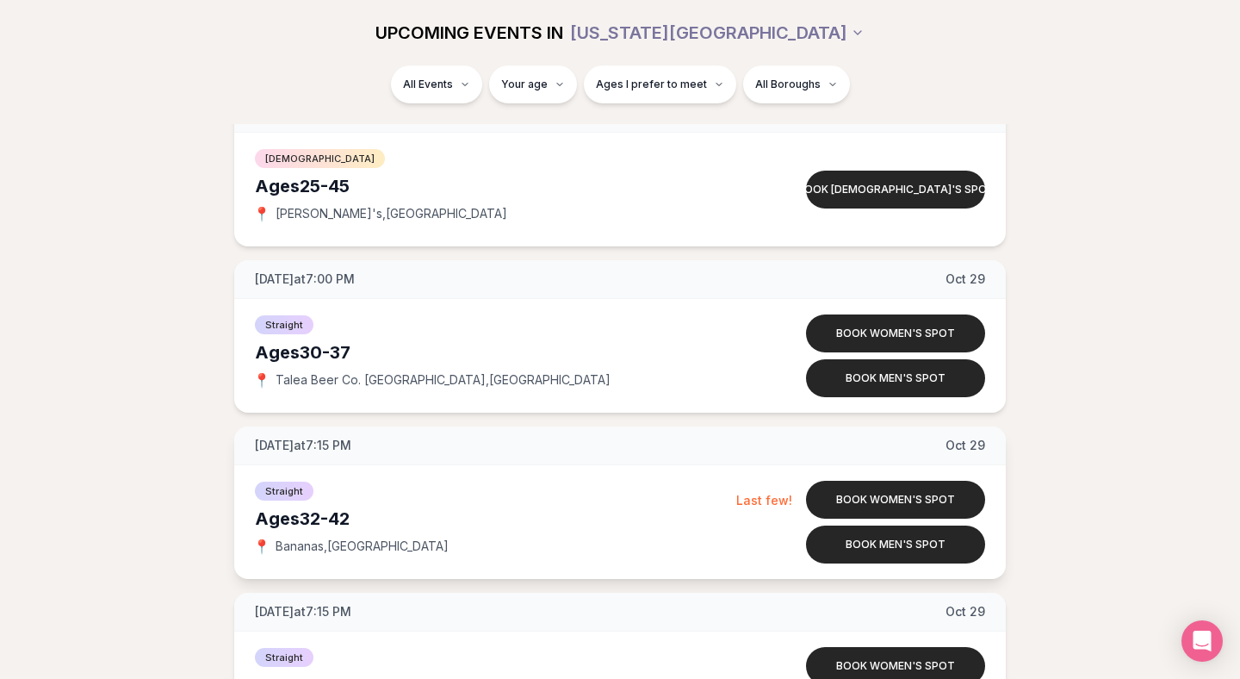
click at [351, 443] on span "[DATE] at 7:15 PM" at bounding box center [303, 445] width 96 height 17
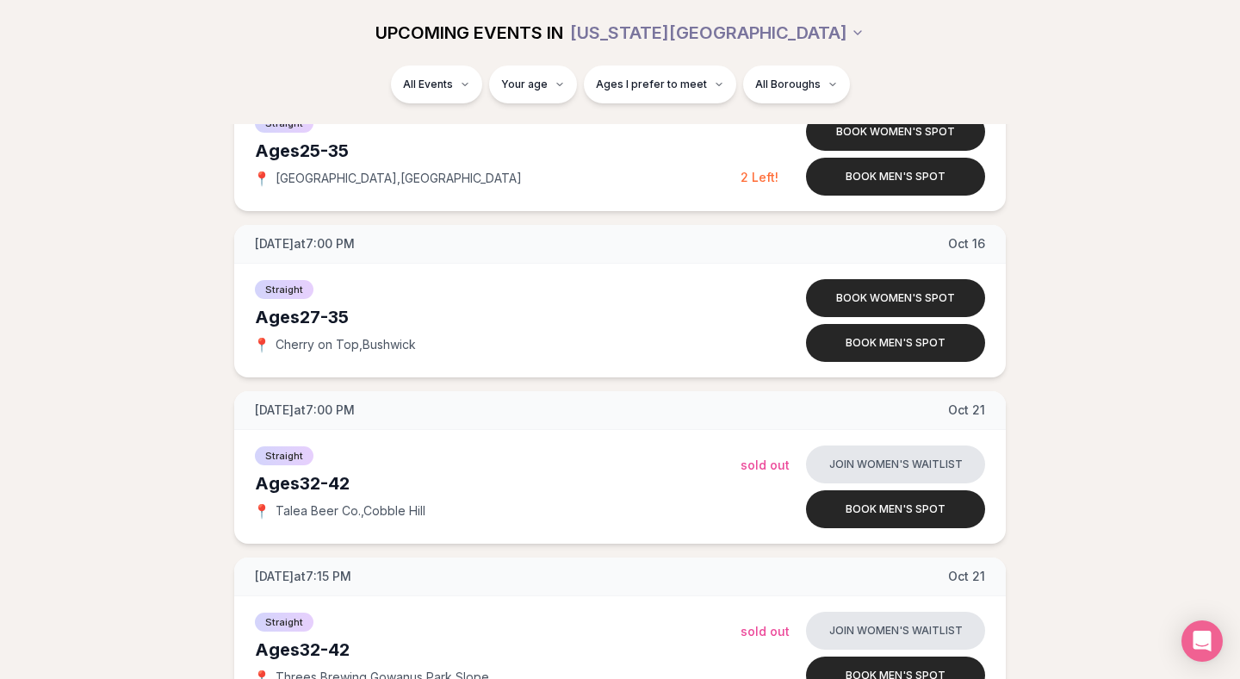
scroll to position [3947, 0]
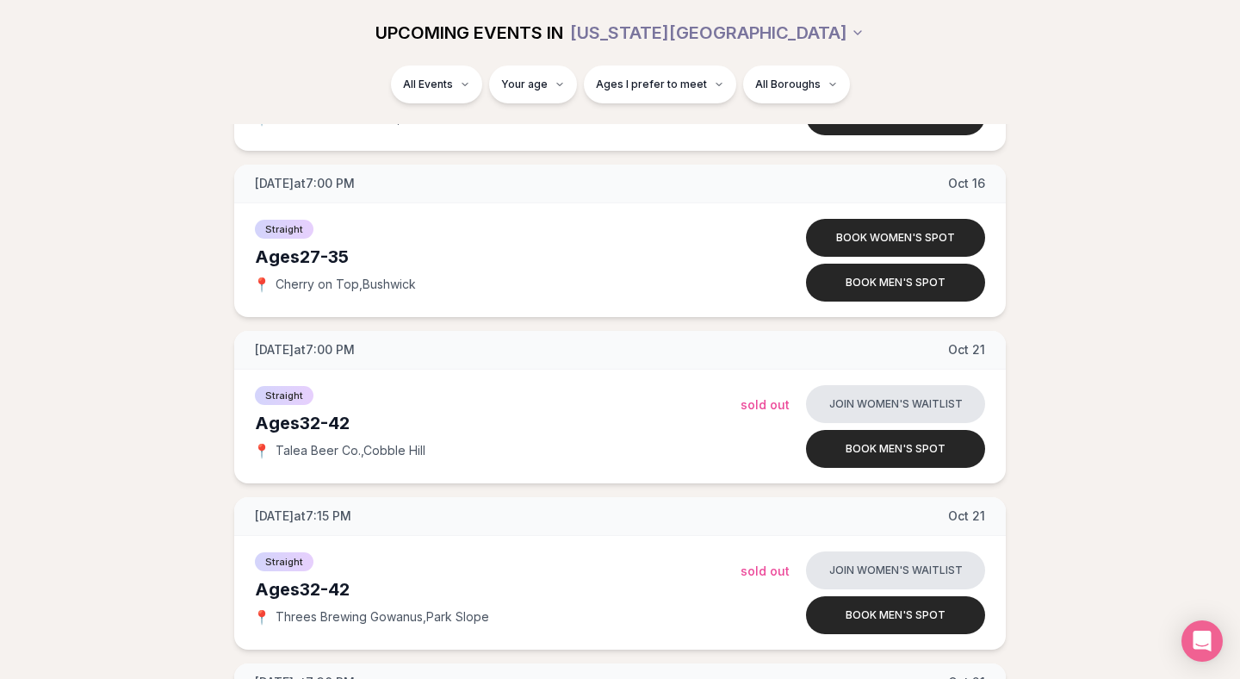
scroll to position [3581, 0]
